Goal: Communication & Community: Answer question/provide support

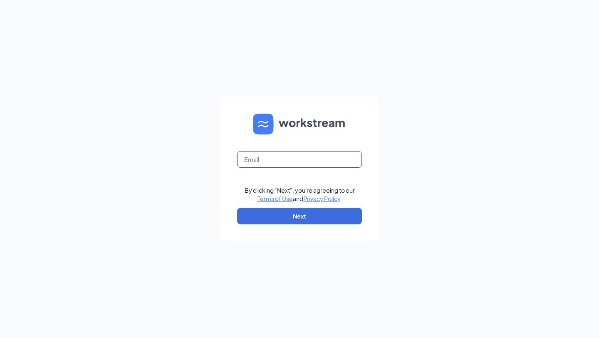
click at [261, 157] on input "text" at bounding box center [299, 159] width 125 height 17
type input "amy.thurston1@stcbrands.com"
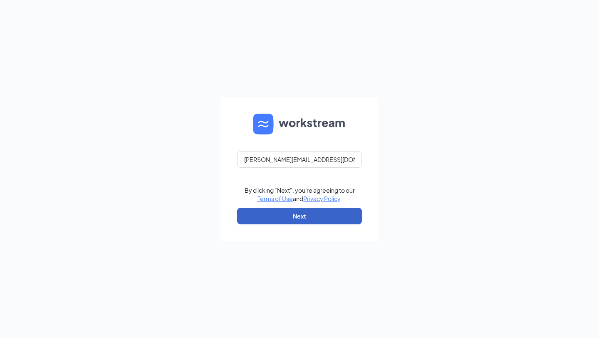
click at [294, 211] on button "Next" at bounding box center [299, 216] width 125 height 17
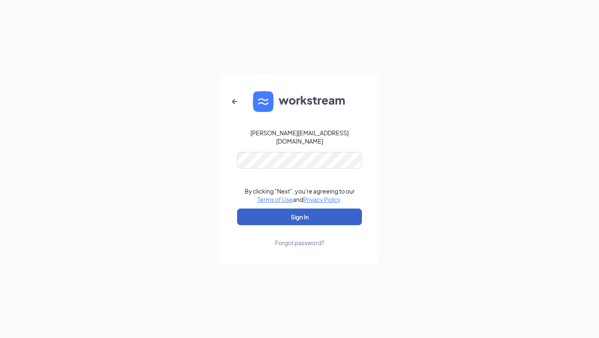
click at [292, 212] on button "Sign In" at bounding box center [299, 216] width 125 height 17
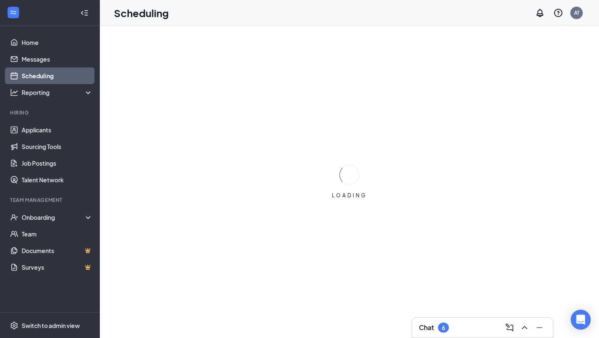
click at [429, 327] on h3 "Chat" at bounding box center [426, 327] width 15 height 9
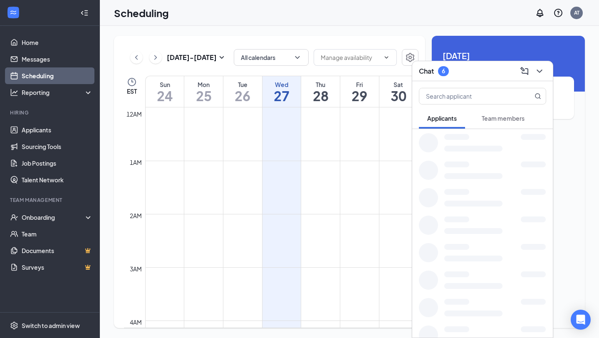
scroll to position [409, 0]
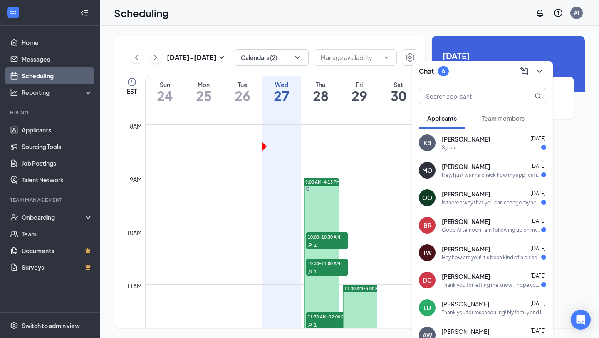
click at [467, 281] on div "Thank you for letting me know, I hope you and your family feel better soon!" at bounding box center [491, 284] width 99 height 7
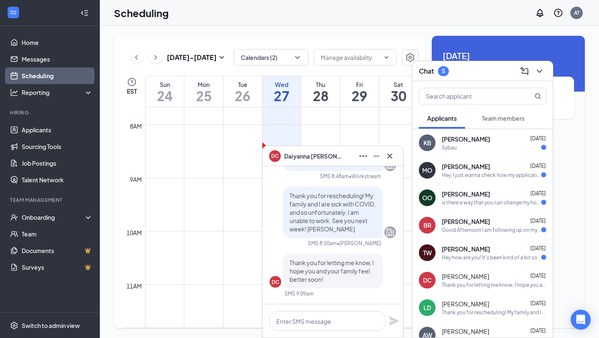
click at [466, 246] on span "[PERSON_NAME]" at bounding box center [466, 249] width 48 height 8
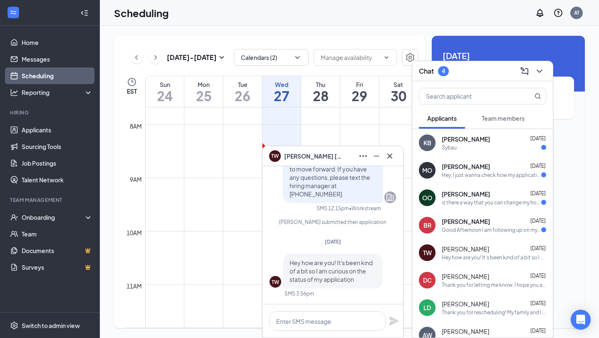
click at [464, 229] on div "Good Afternoon I am following up on my application I filled out [DATE]. Can you…" at bounding box center [491, 229] width 99 height 7
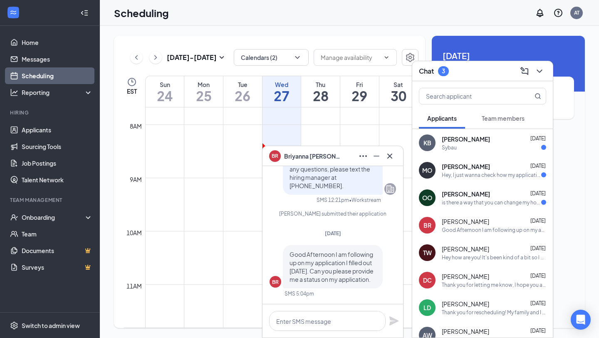
click at [462, 203] on div "is there a way that you can change my hours to full time? or can we talk about …" at bounding box center [491, 202] width 99 height 7
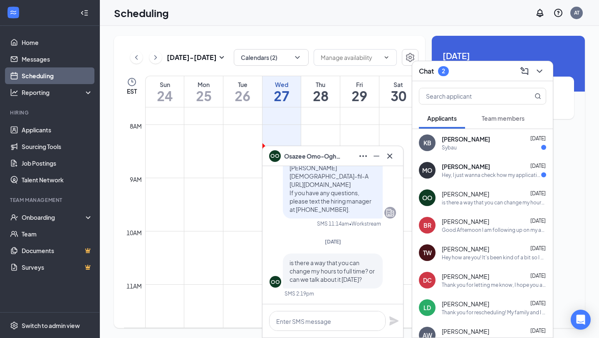
click at [465, 173] on div "Hey, I just wanna check how my application is and what’s the status on it." at bounding box center [491, 174] width 99 height 7
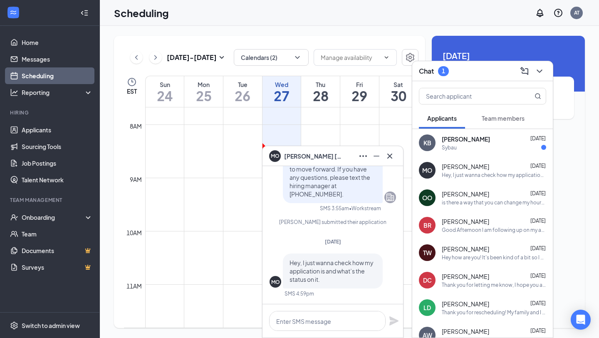
click at [462, 147] on div "Sybau" at bounding box center [494, 147] width 104 height 7
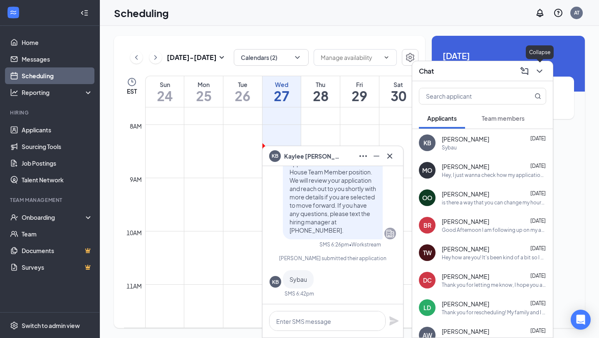
click at [533, 74] on div at bounding box center [538, 70] width 15 height 13
click at [539, 71] on icon "ChevronDown" at bounding box center [539, 71] width 10 height 10
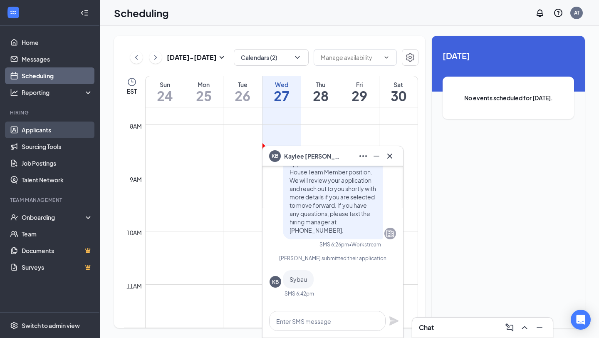
click at [37, 126] on link "Applicants" at bounding box center [57, 129] width 71 height 17
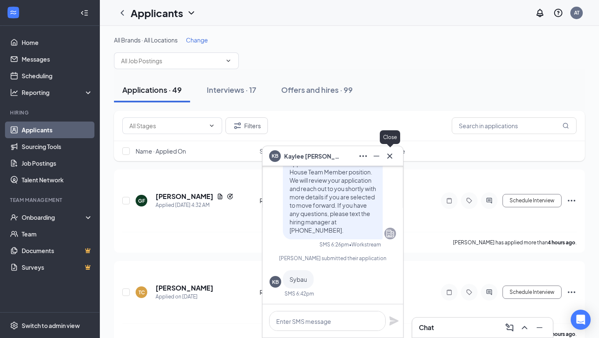
click at [393, 154] on icon "Cross" at bounding box center [390, 156] width 10 height 10
